Goal: Transaction & Acquisition: Purchase product/service

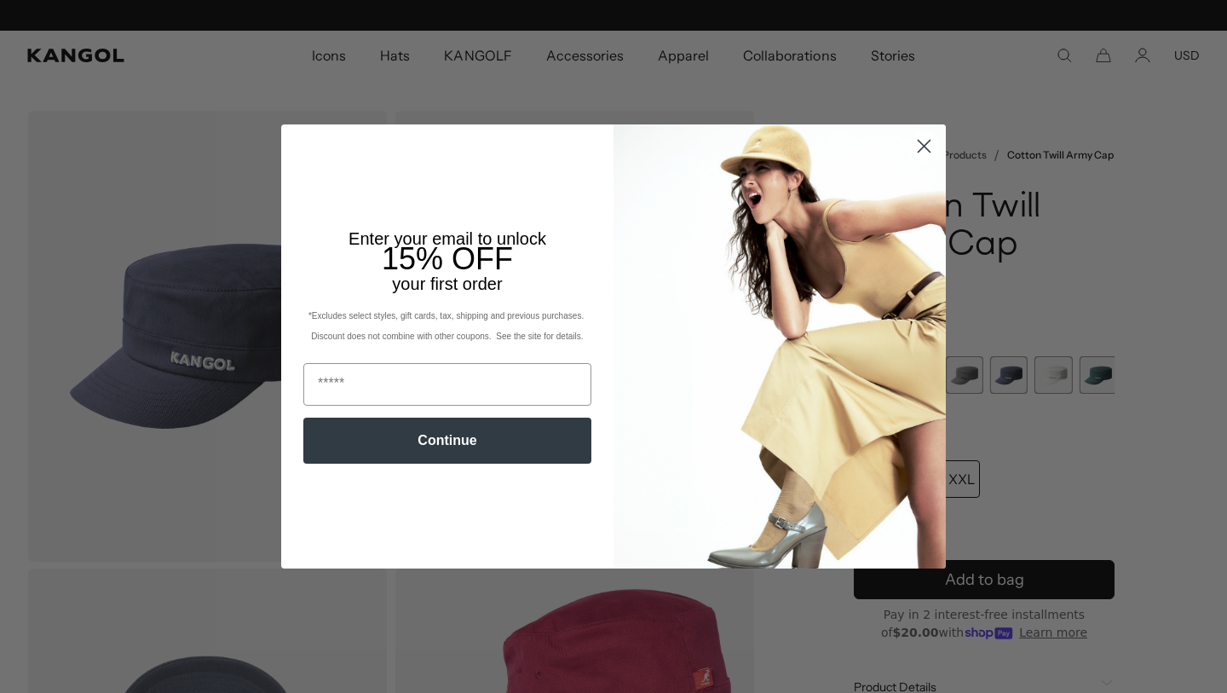
scroll to position [0, 351]
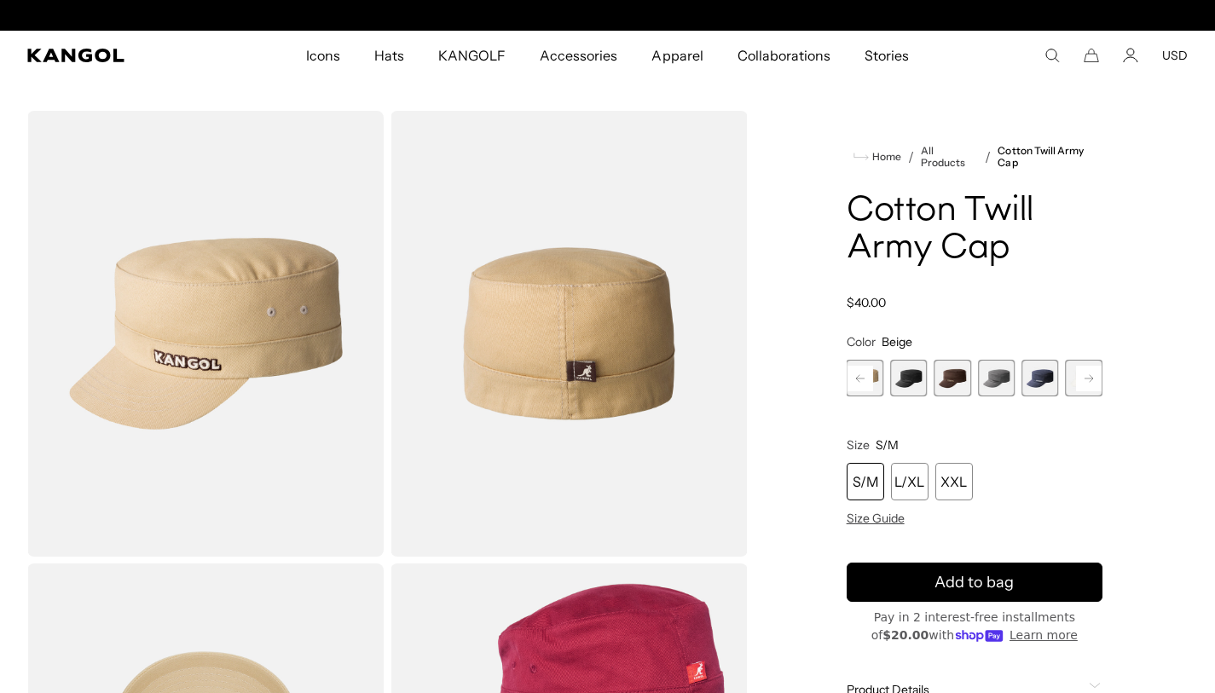
scroll to position [0, 351]
